Goal: Check status: Check status

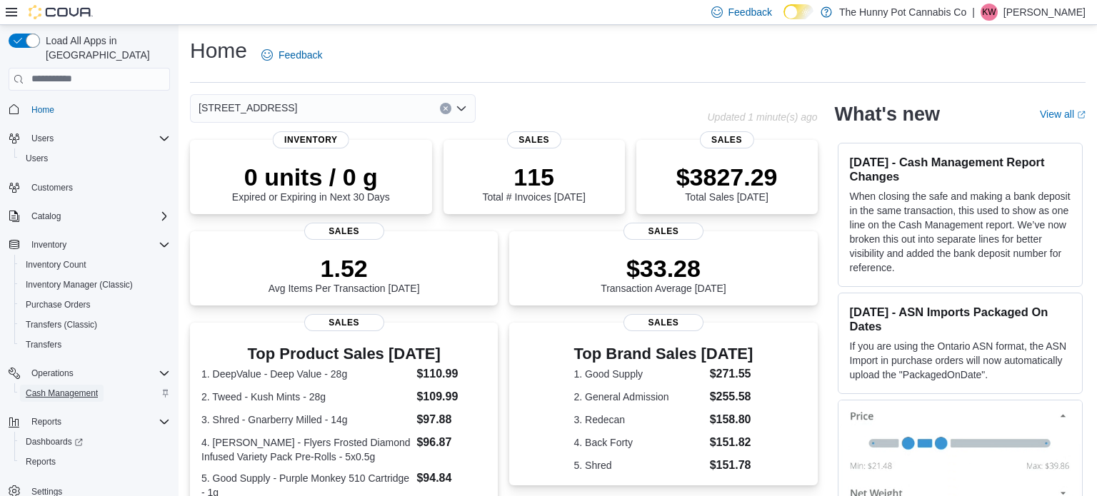
click at [74, 388] on span "Cash Management" at bounding box center [62, 393] width 72 height 11
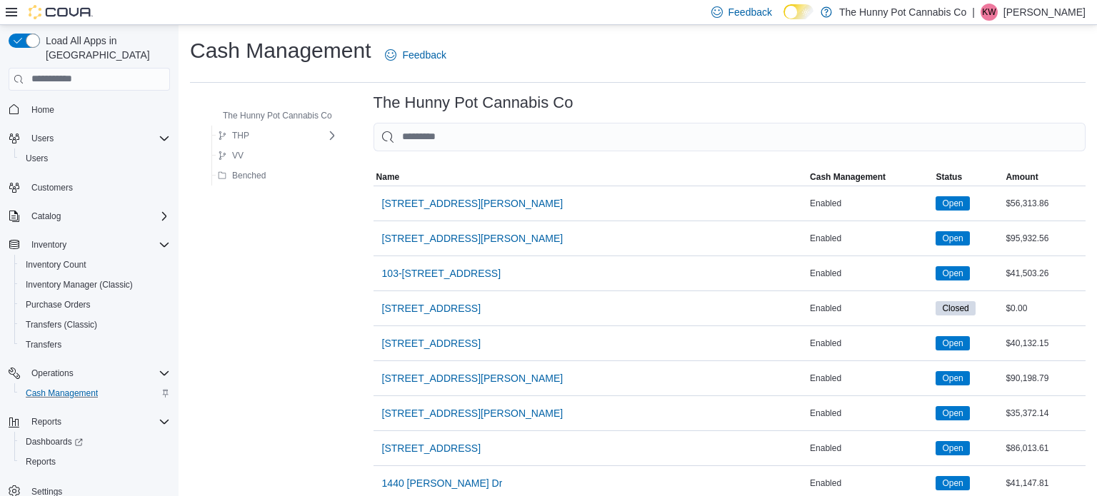
scroll to position [1269, 0]
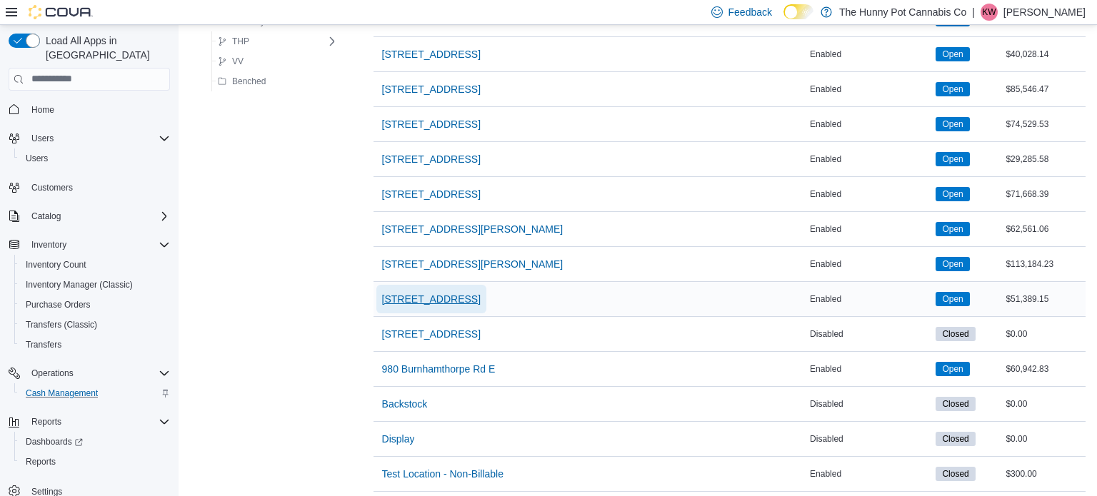
click at [436, 292] on span "[STREET_ADDRESS]" at bounding box center [431, 299] width 99 height 14
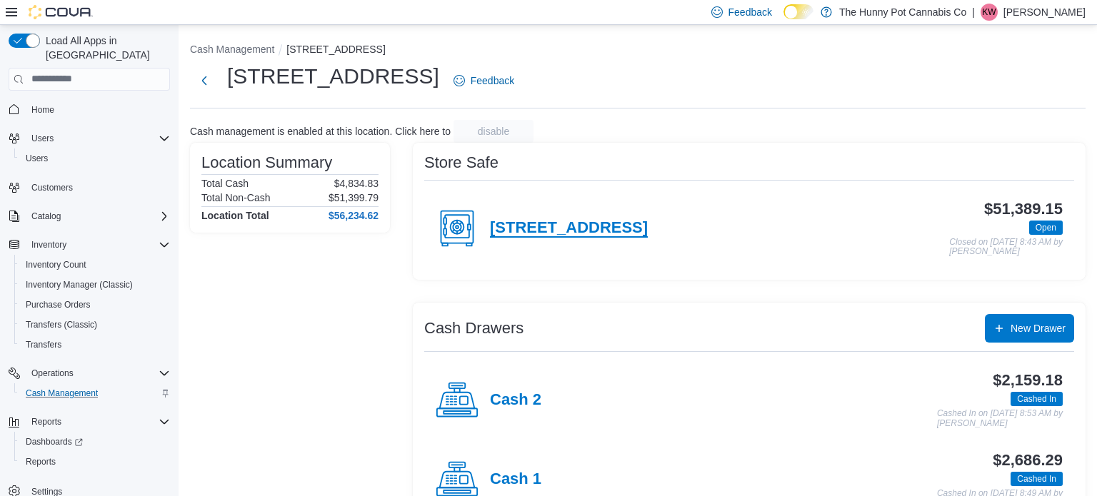
click at [625, 223] on h4 "[STREET_ADDRESS]" at bounding box center [569, 228] width 158 height 19
